Goal: Navigation & Orientation: Find specific page/section

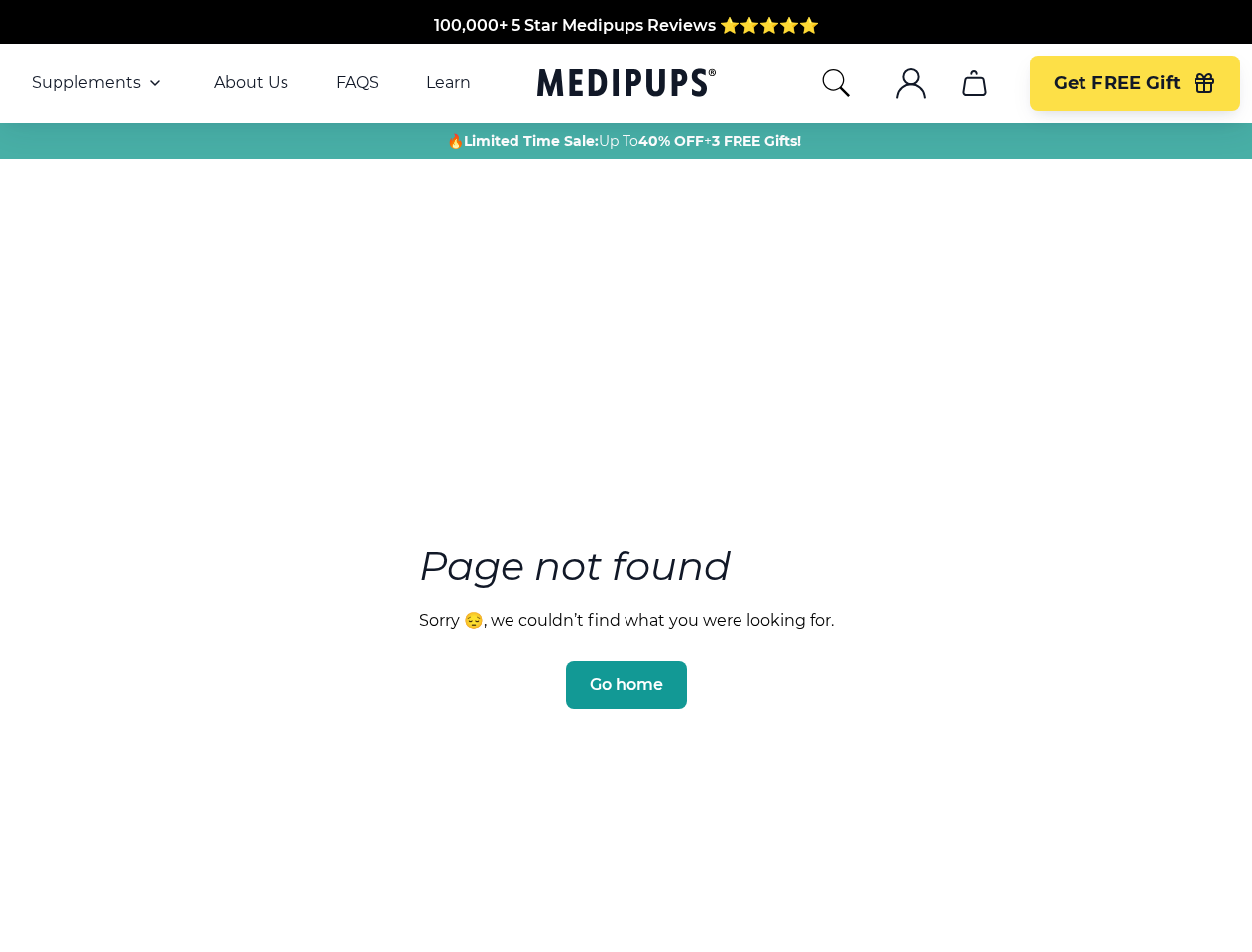
click at [625, 476] on section "Page not found Sorry 😔, we couldn’t find what you were looking for. Go home" at bounding box center [626, 578] width 1252 height 761
click at [98, 83] on span "Supplements" at bounding box center [86, 83] width 109 height 20
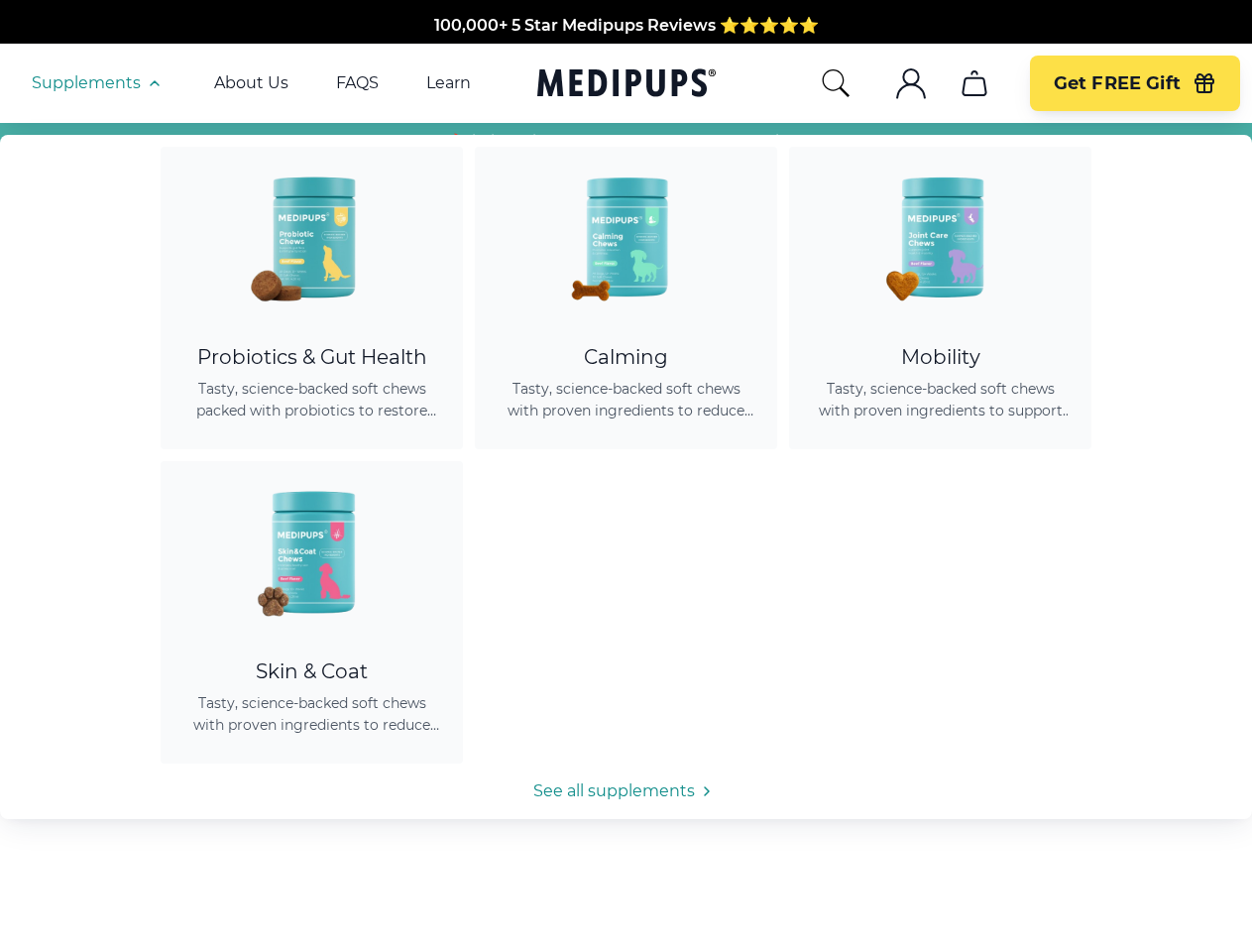
click at [153, 83] on icon "button" at bounding box center [155, 83] width 24 height 24
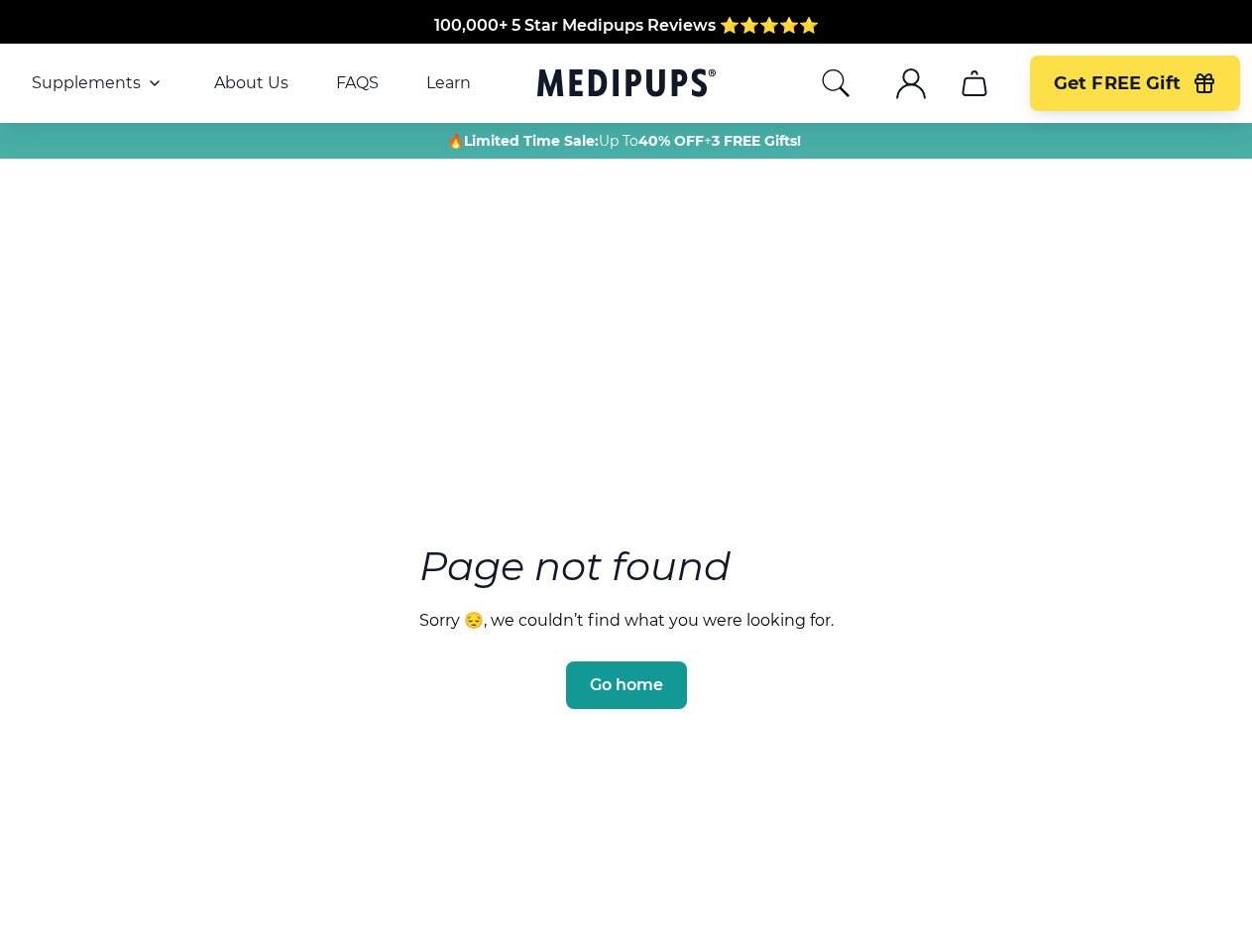
click at [835, 83] on icon "search" at bounding box center [836, 83] width 32 height 32
click at [910, 83] on icon ".cls-1{fill:none;stroke:currentColor;stroke-miterlimit:10;stroke-width:1.5px;}" at bounding box center [911, 83] width 32 height 32
click at [973, 83] on icon "cart" at bounding box center [974, 83] width 32 height 32
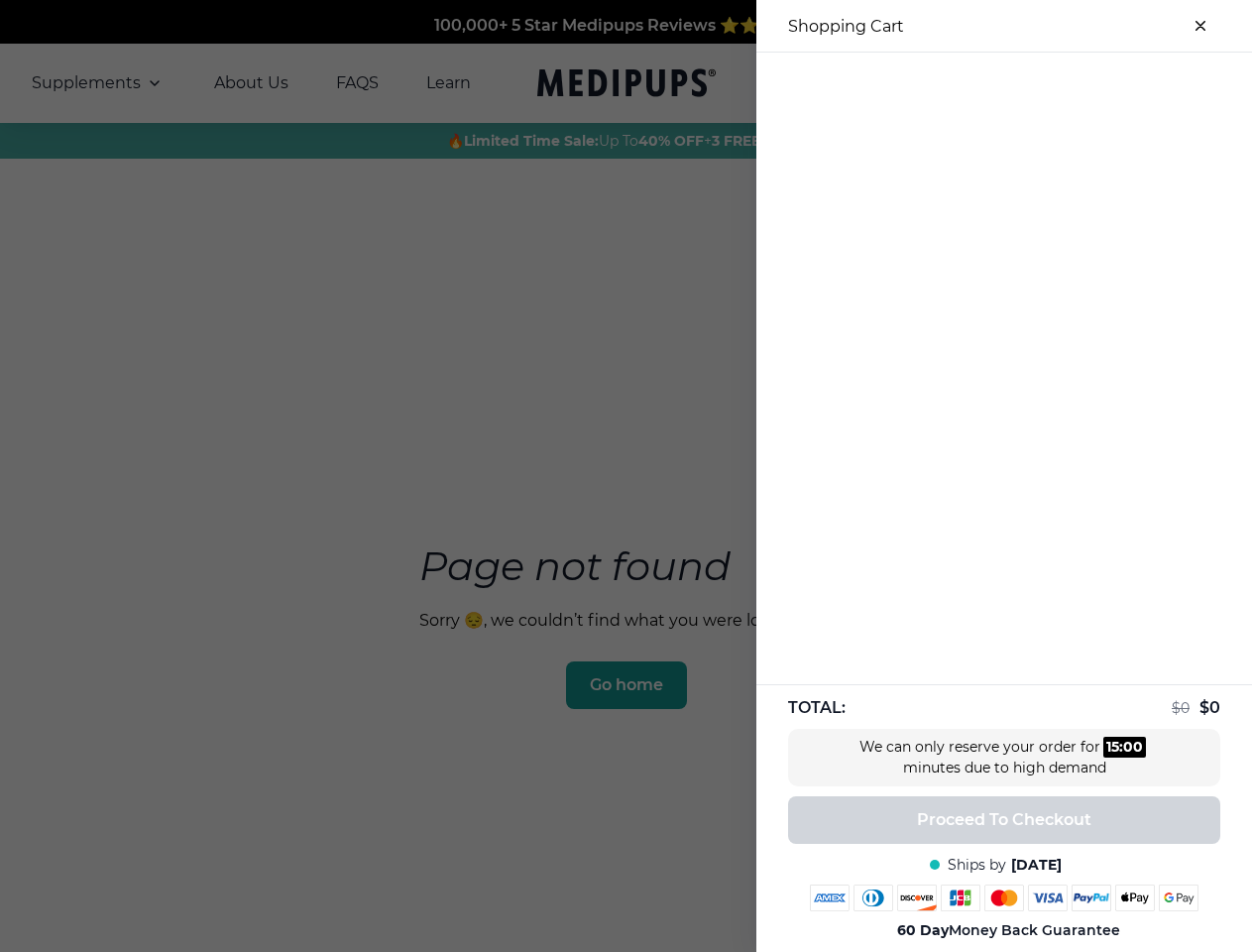
click at [973, 83] on div at bounding box center [1004, 69] width 496 height 33
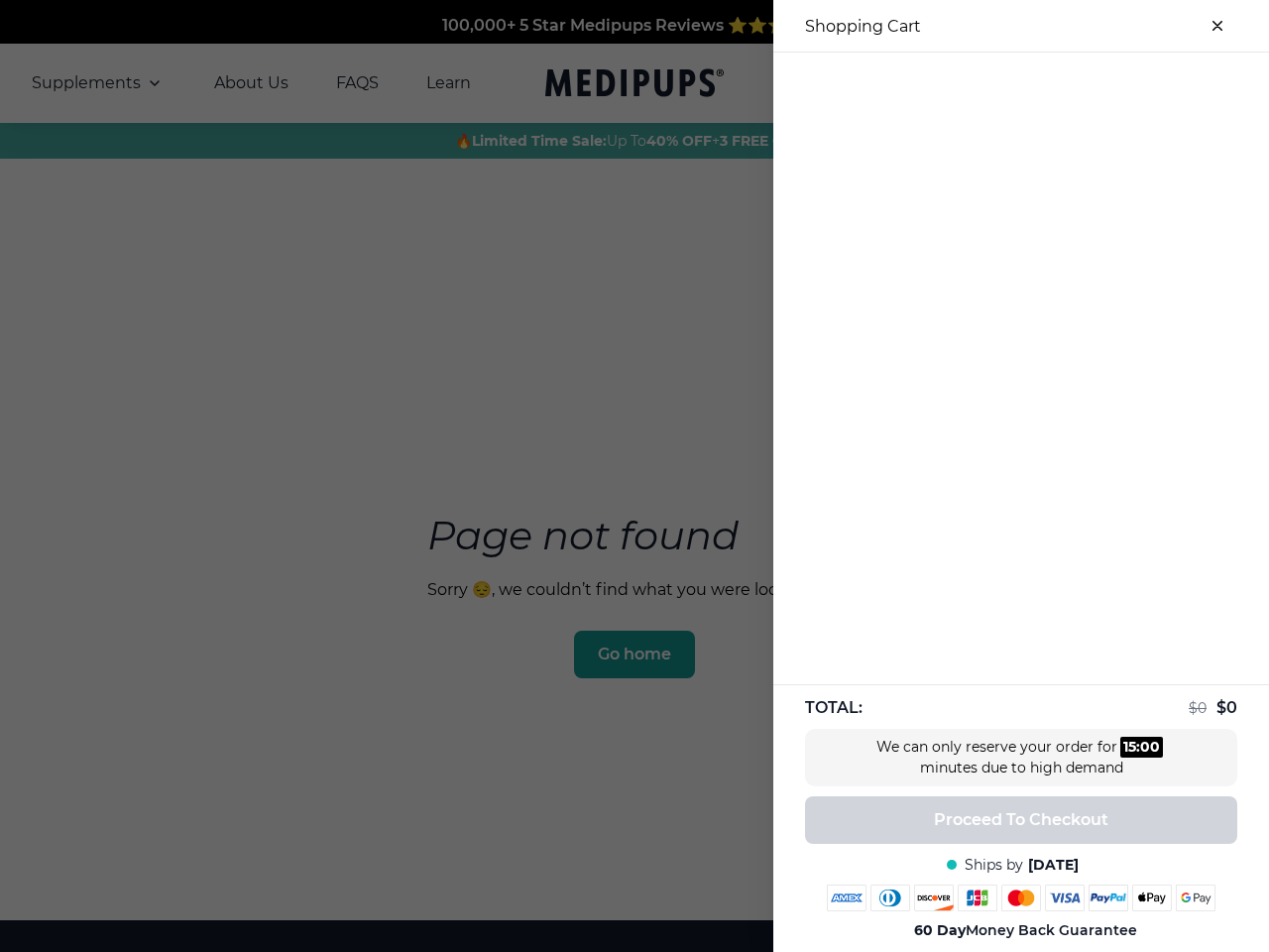
click at [1134, 83] on div at bounding box center [1021, 69] width 496 height 33
